Goal: Task Accomplishment & Management: Manage account settings

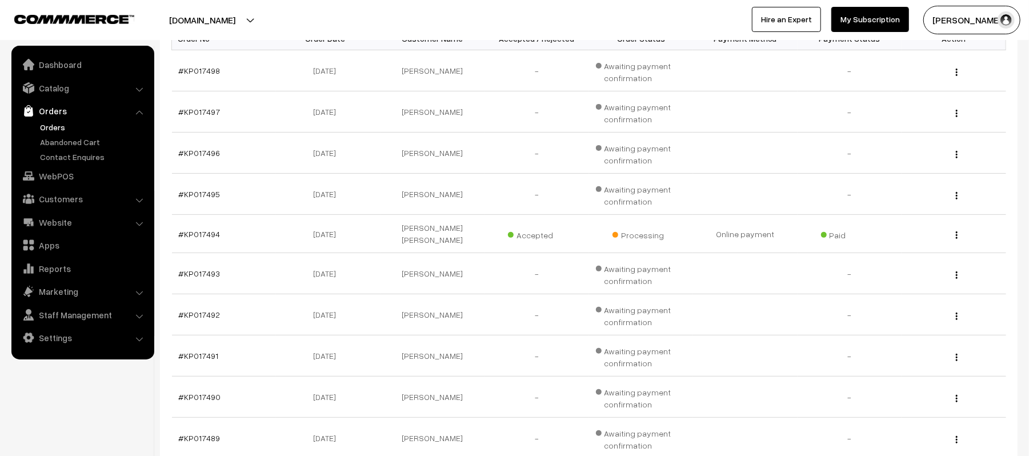
scroll to position [305, 0]
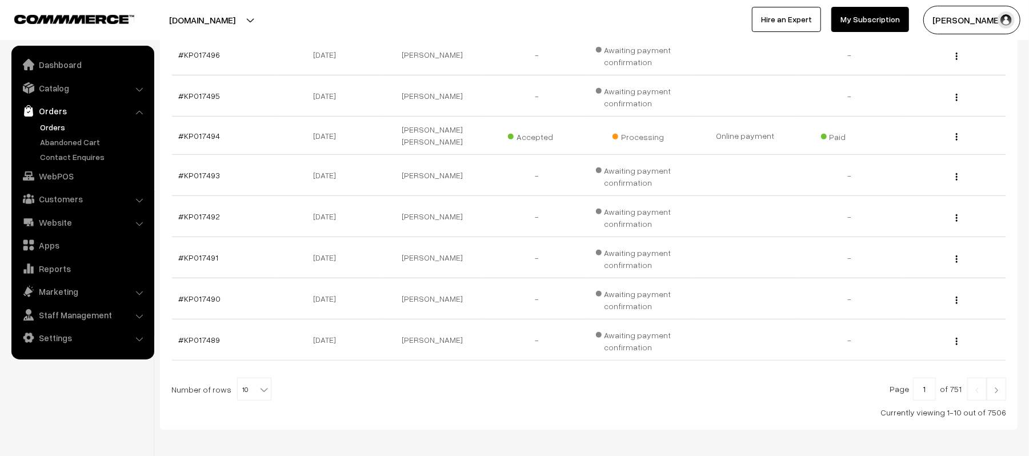
click at [991, 387] on img at bounding box center [996, 390] width 10 height 7
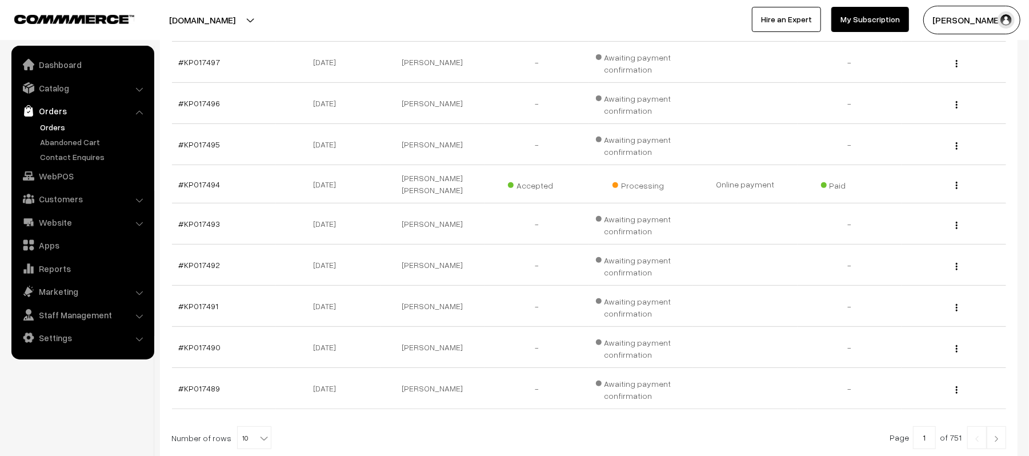
scroll to position [346, 0]
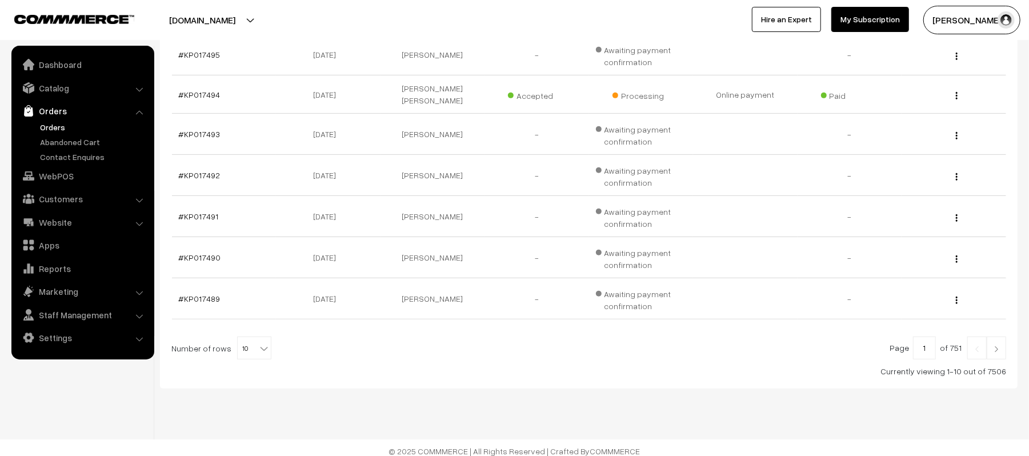
click at [997, 346] on link at bounding box center [996, 348] width 19 height 23
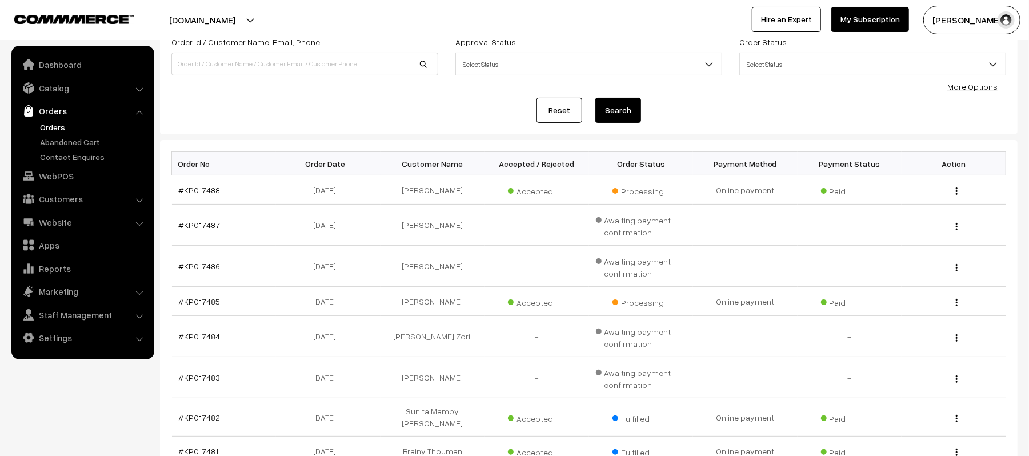
scroll to position [310, 0]
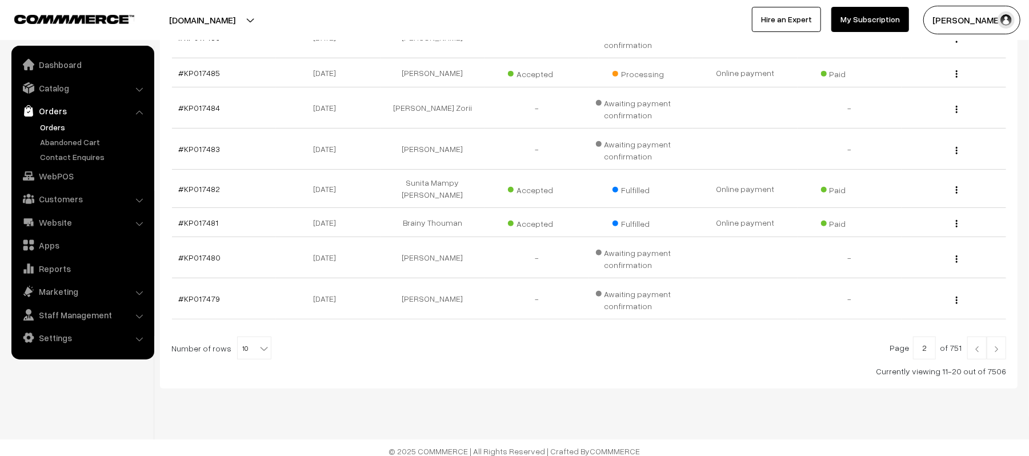
click at [999, 346] on img at bounding box center [996, 349] width 10 height 7
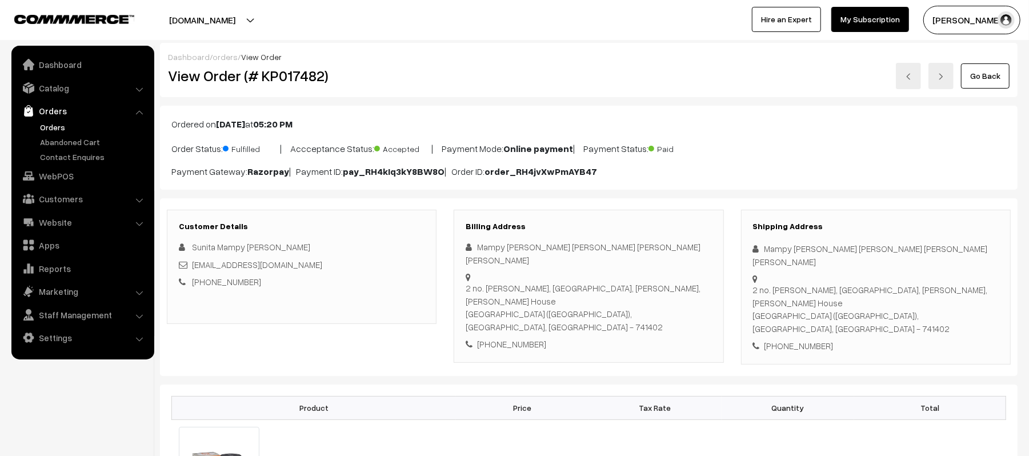
scroll to position [533, 0]
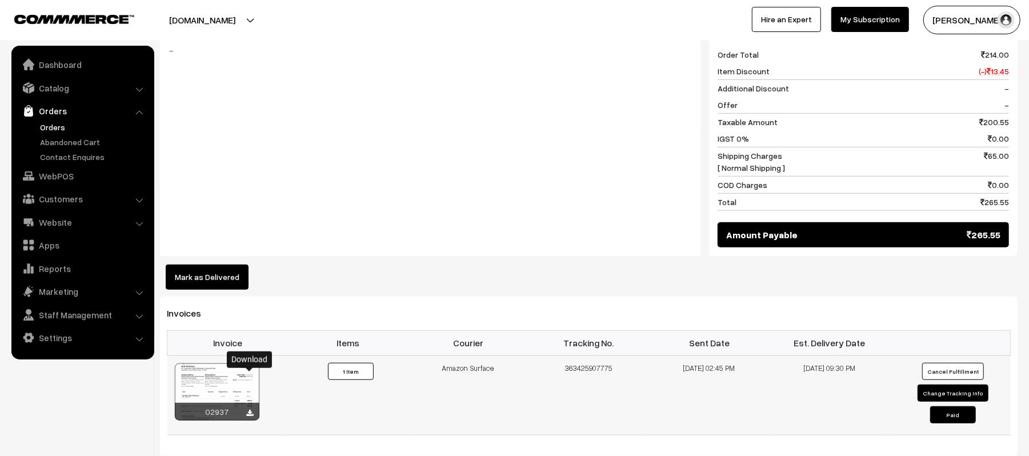
click at [250, 410] on icon at bounding box center [250, 413] width 7 height 7
click at [574, 151] on div "Notes -" at bounding box center [430, 136] width 540 height 239
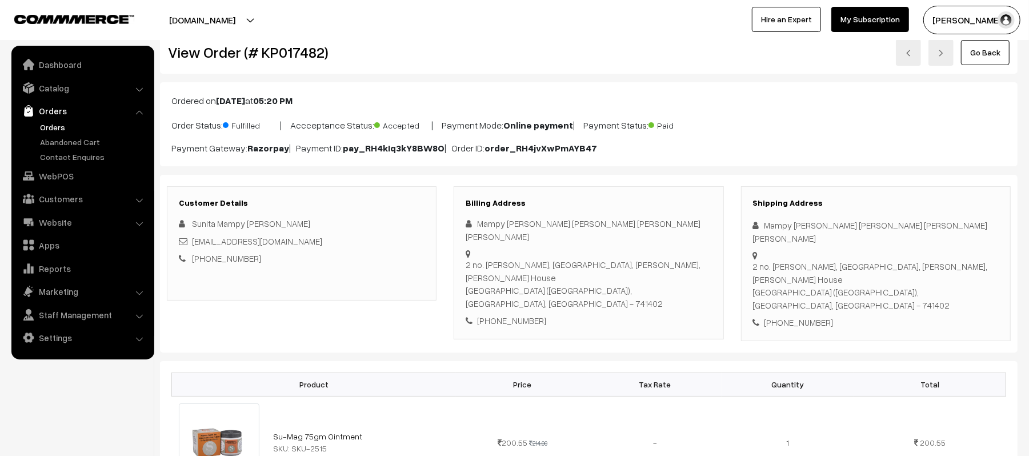
scroll to position [0, 0]
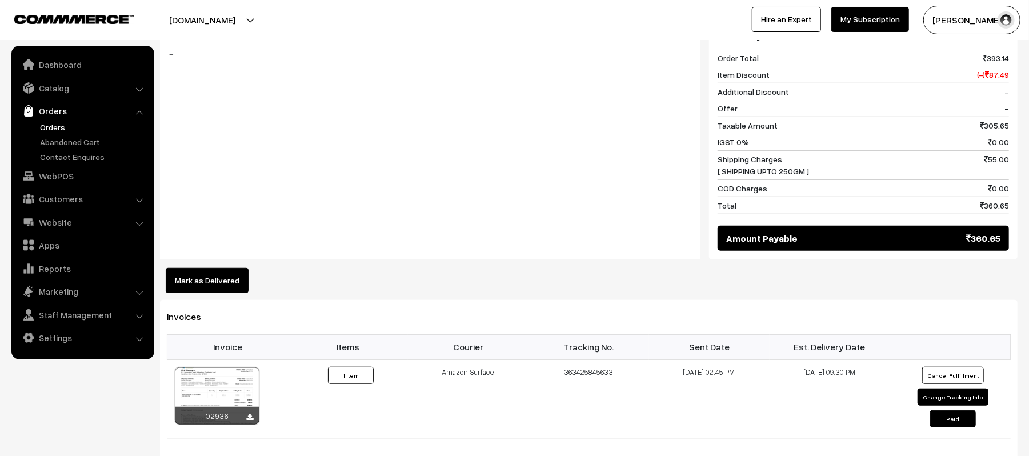
scroll to position [609, 0]
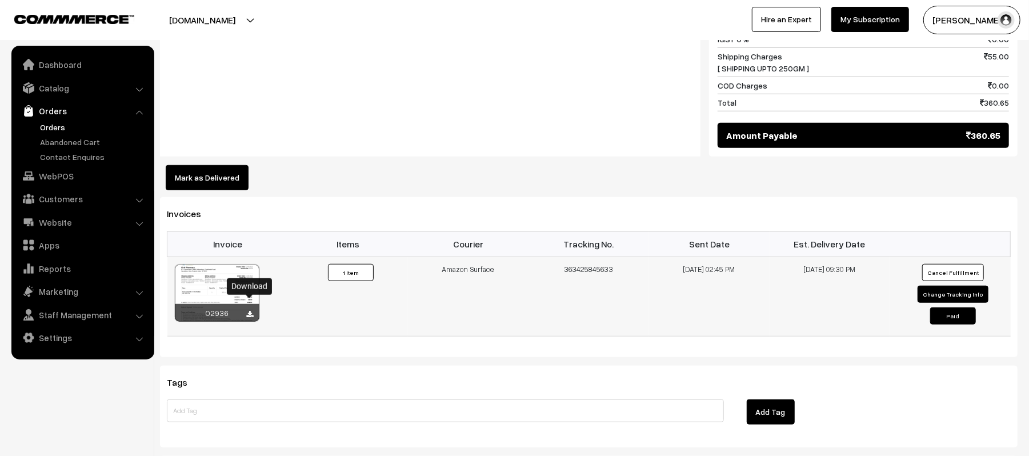
click at [250, 311] on icon at bounding box center [250, 314] width 7 height 7
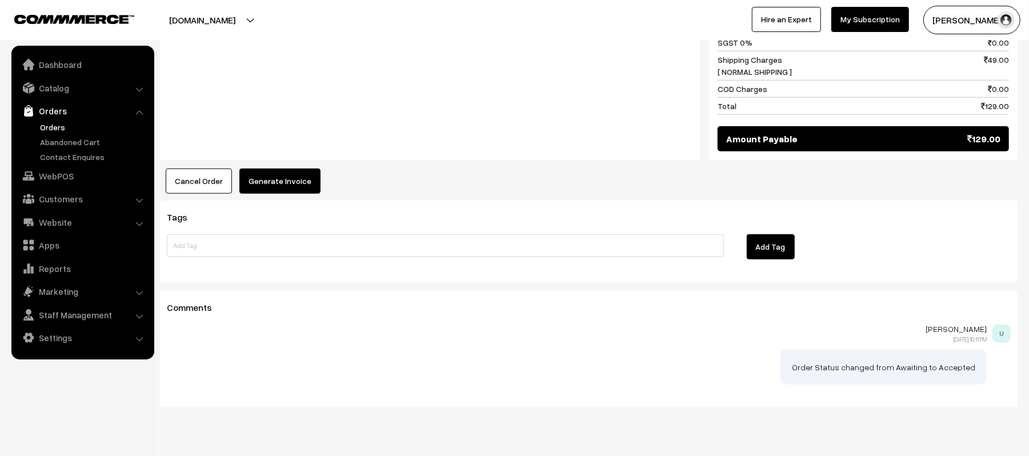
click at [284, 171] on button "Generate Invoice" at bounding box center [279, 181] width 81 height 25
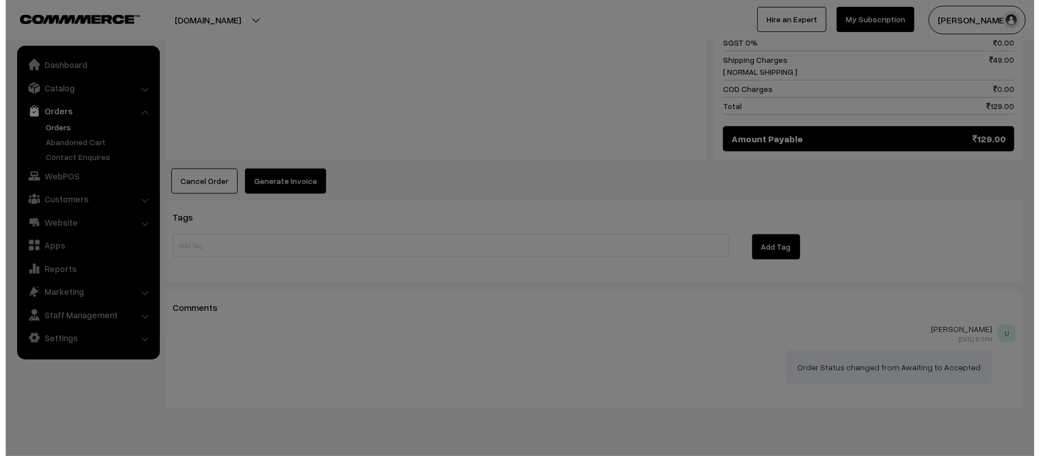
scroll to position [611, 0]
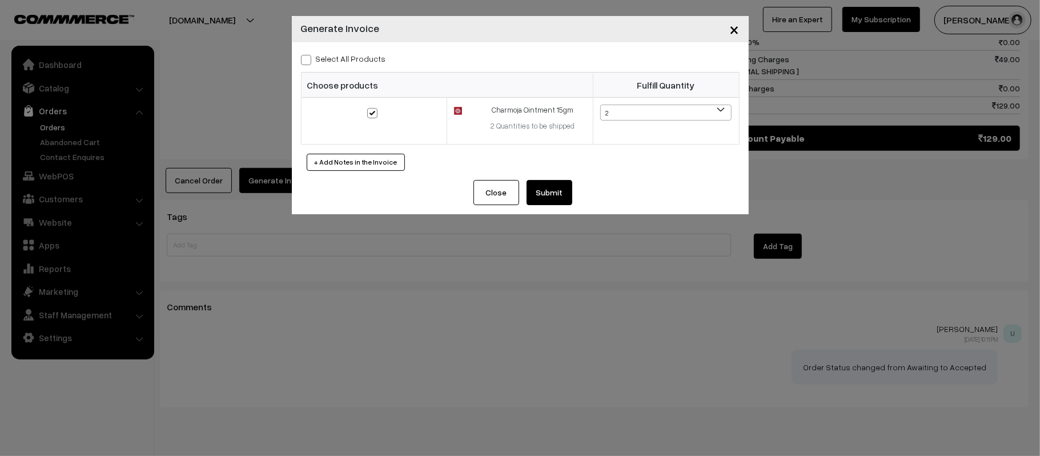
click at [545, 192] on button "Submit" at bounding box center [550, 192] width 46 height 25
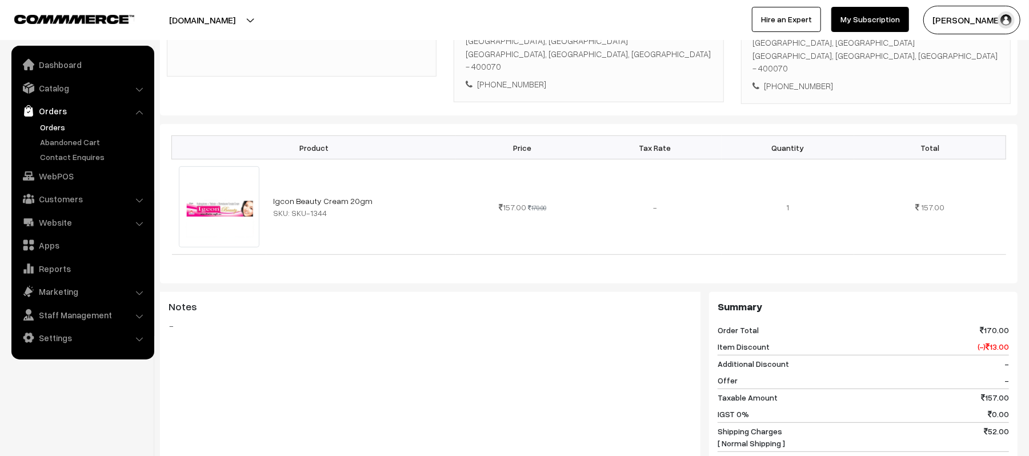
scroll to position [533, 0]
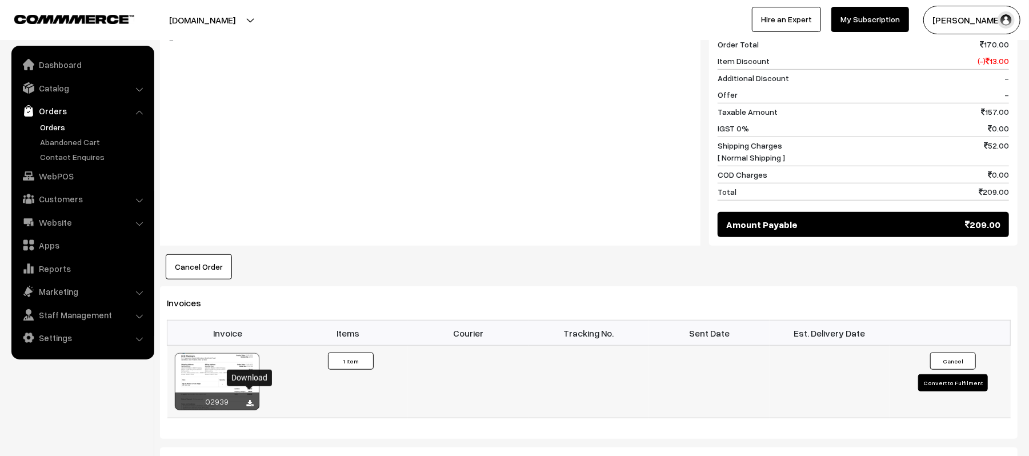
click at [249, 400] on icon at bounding box center [250, 403] width 7 height 7
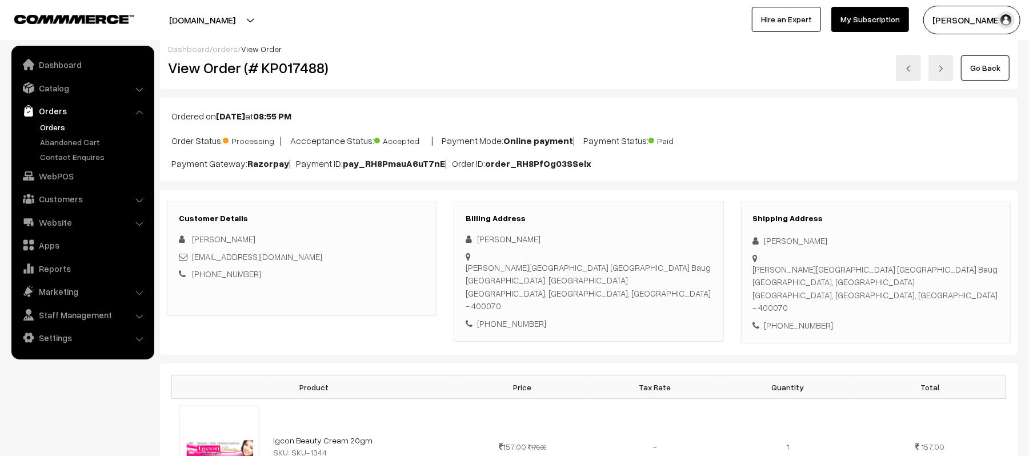
scroll to position [0, 0]
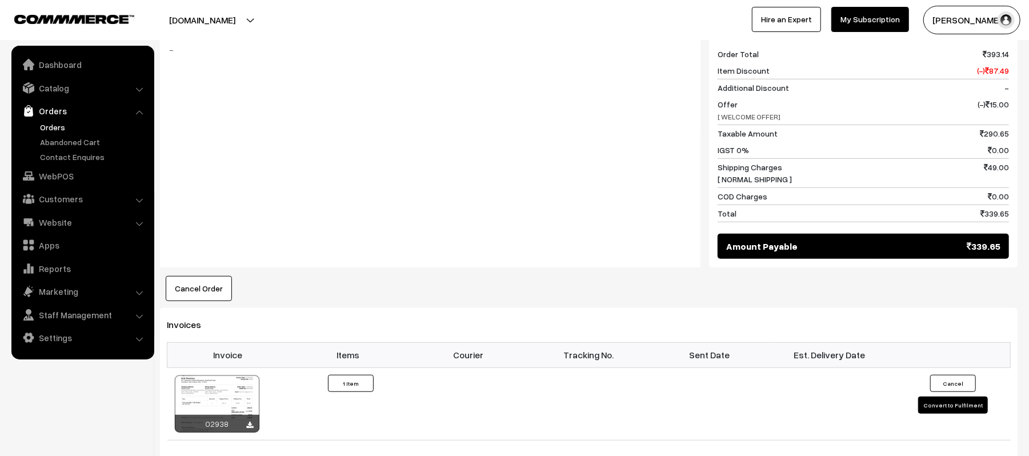
scroll to position [533, 0]
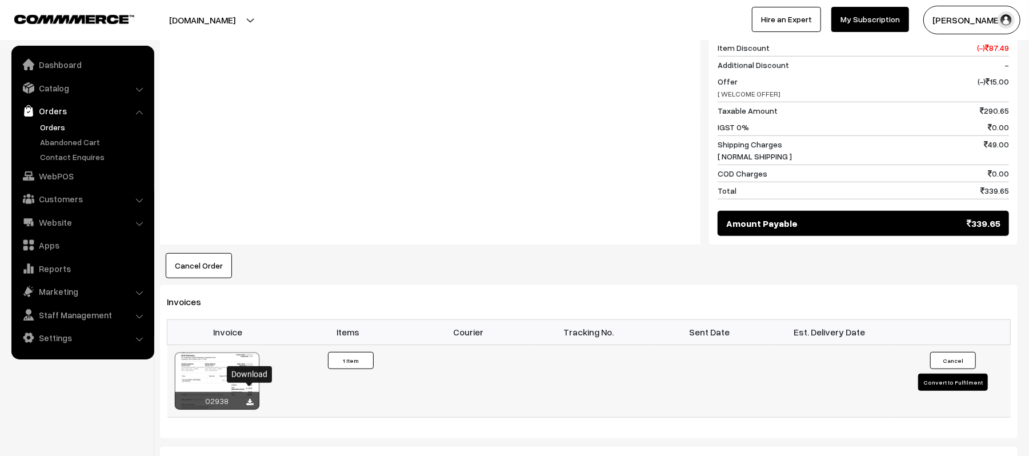
click at [253, 399] on icon at bounding box center [250, 402] width 7 height 7
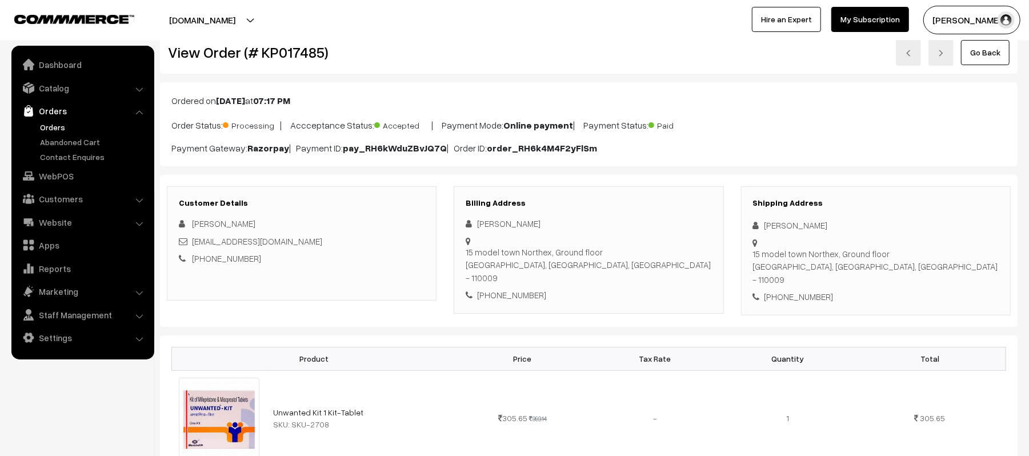
scroll to position [0, 0]
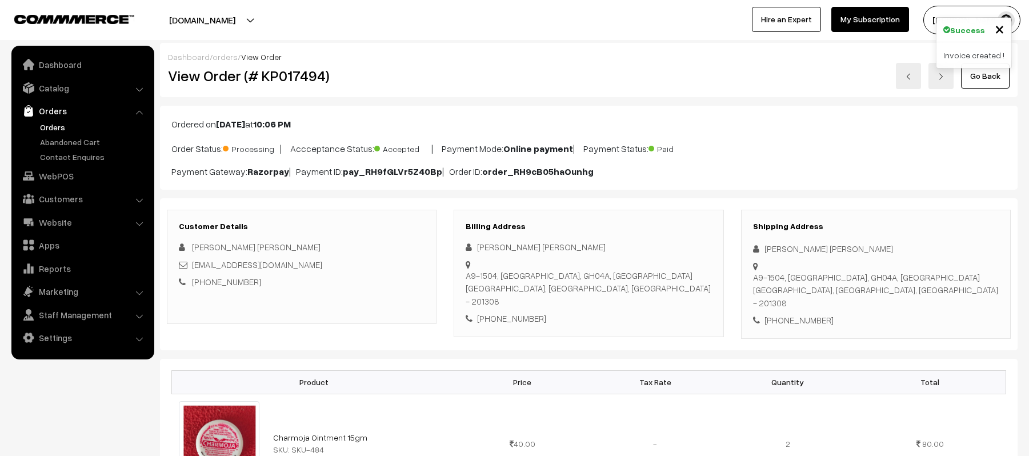
scroll to position [762, 0]
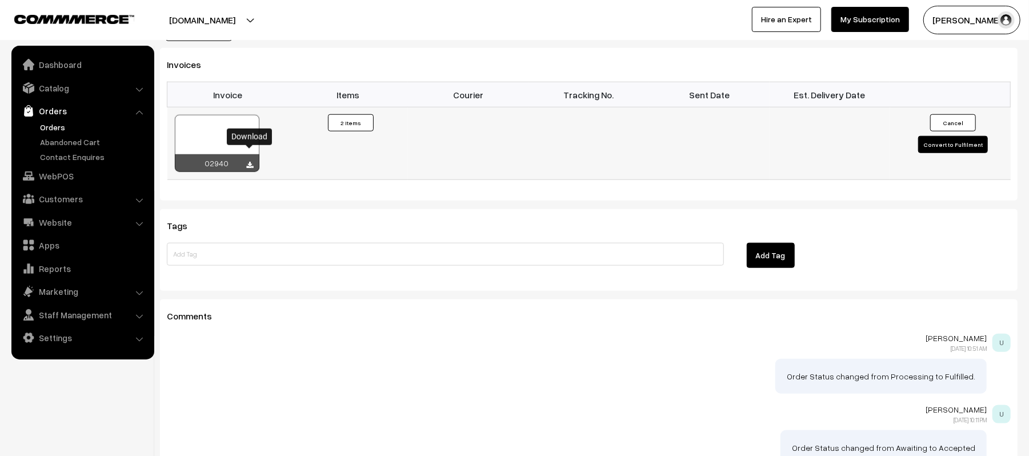
click at [252, 162] on icon at bounding box center [250, 165] width 7 height 7
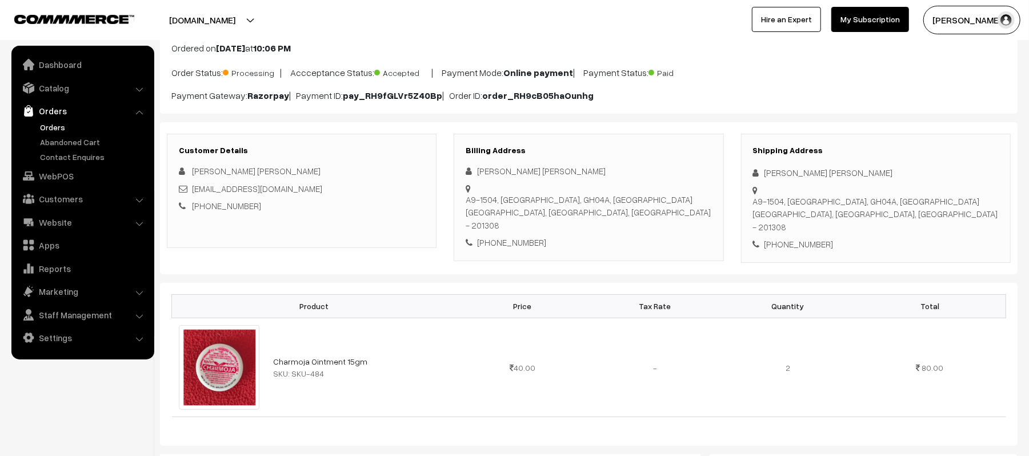
scroll to position [0, 0]
